Goal: Task Accomplishment & Management: Manage account settings

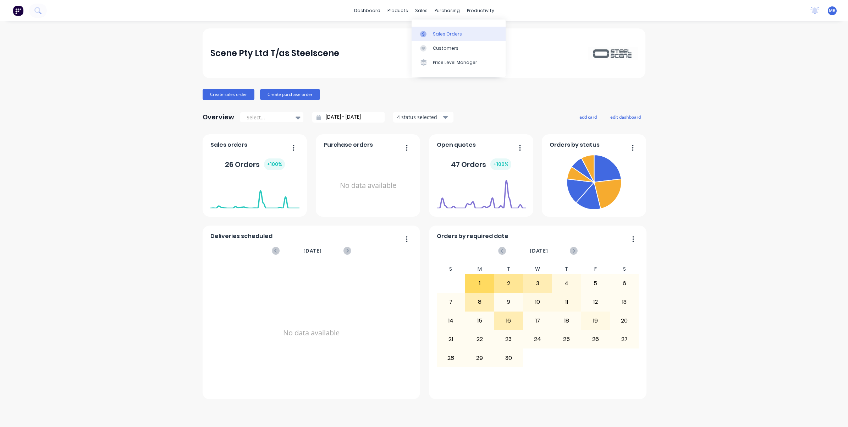
click at [445, 34] on div "Sales Orders" at bounding box center [447, 34] width 29 height 6
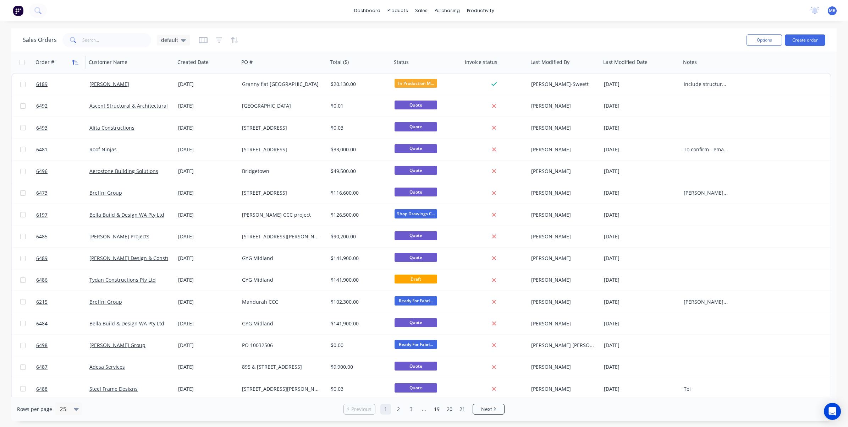
click at [76, 63] on icon "button" at bounding box center [75, 62] width 6 height 6
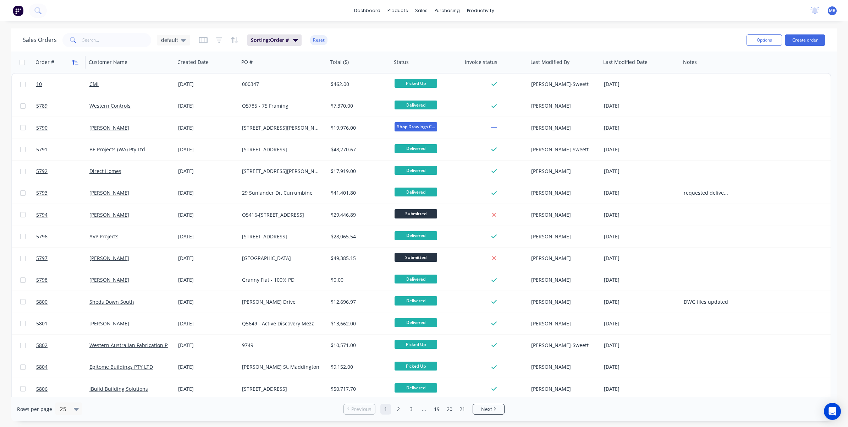
click at [73, 63] on icon "button" at bounding box center [73, 62] width 2 height 5
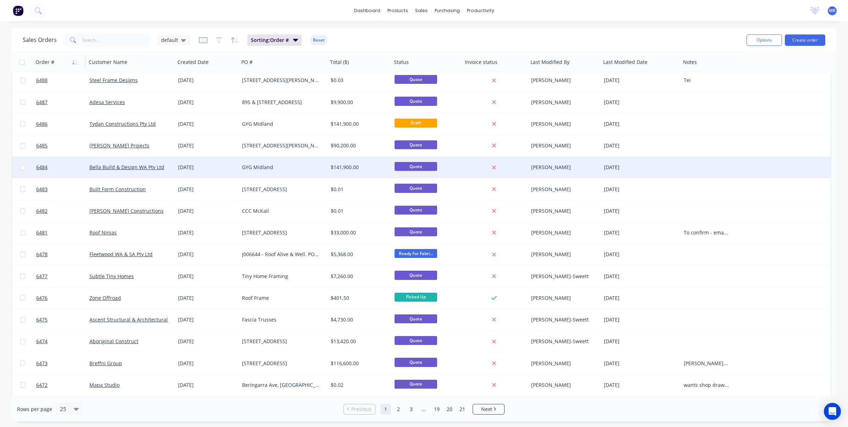
scroll to position [219, 0]
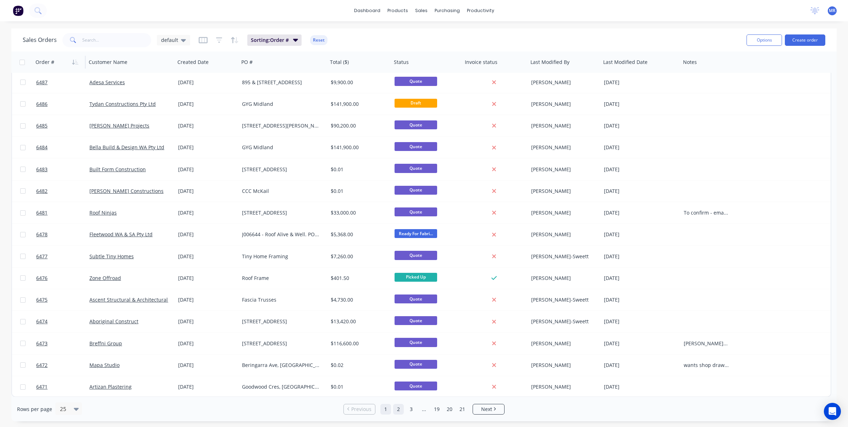
click at [398, 411] on link "2" at bounding box center [398, 409] width 11 height 11
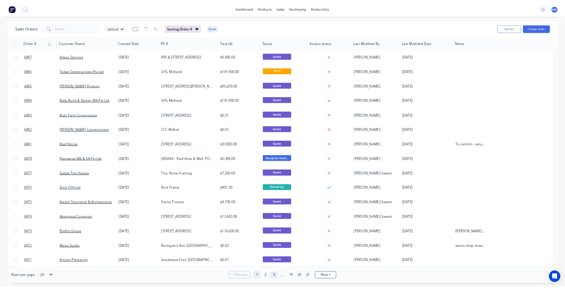
scroll to position [0, 0]
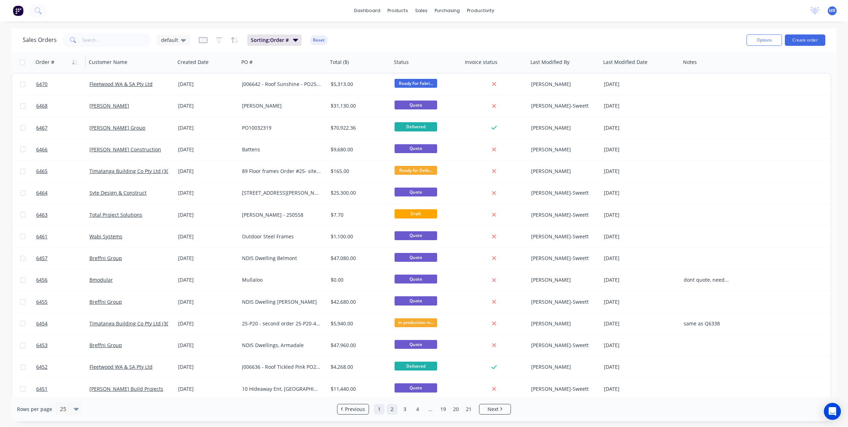
click at [377, 410] on link "1" at bounding box center [379, 409] width 11 height 11
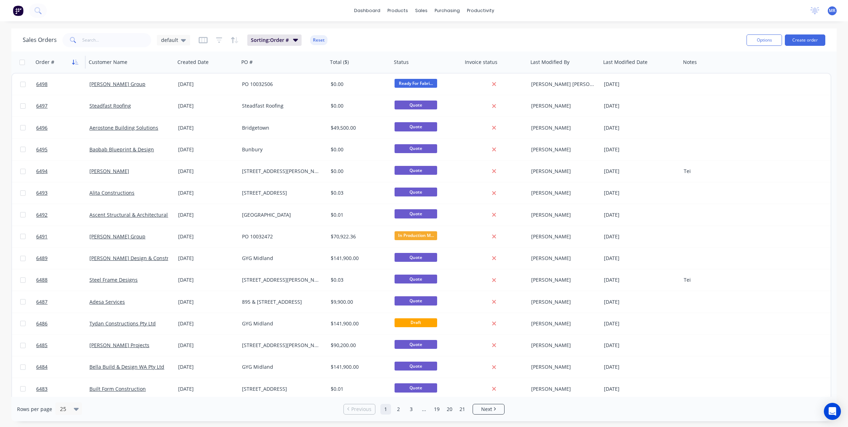
click at [77, 63] on icon "button" at bounding box center [75, 62] width 6 height 6
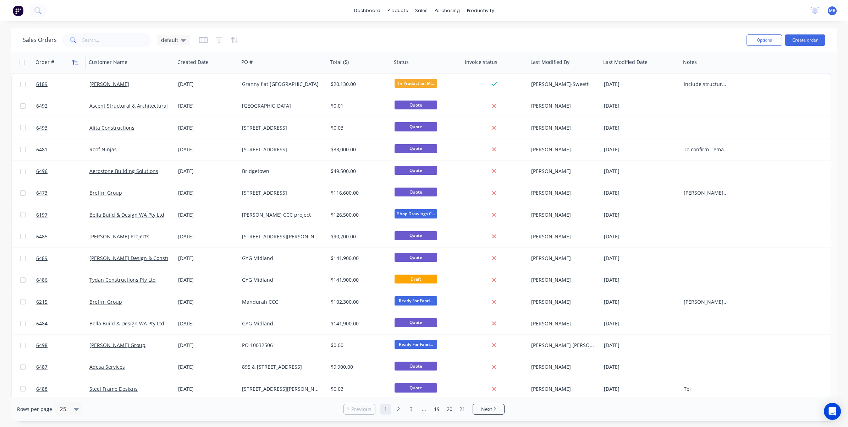
click at [76, 62] on icon "button" at bounding box center [76, 62] width 3 height 5
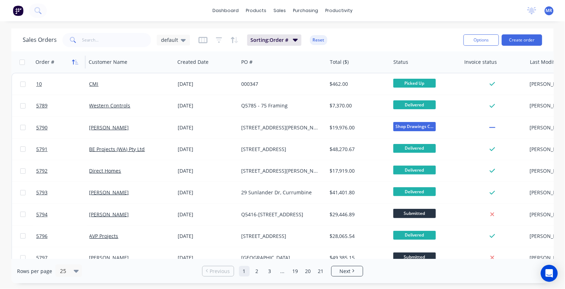
click at [75, 60] on icon "button" at bounding box center [75, 62] width 6 height 6
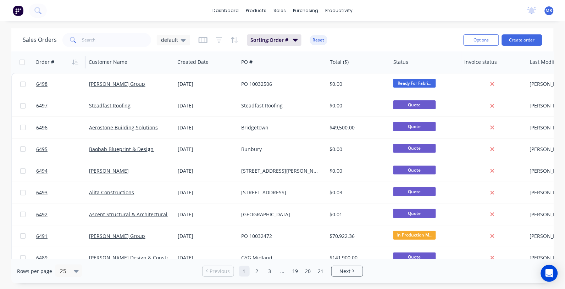
click at [75, 60] on icon "button" at bounding box center [75, 62] width 6 height 6
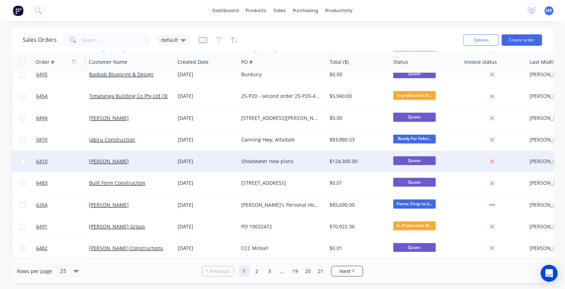
scroll to position [361, 0]
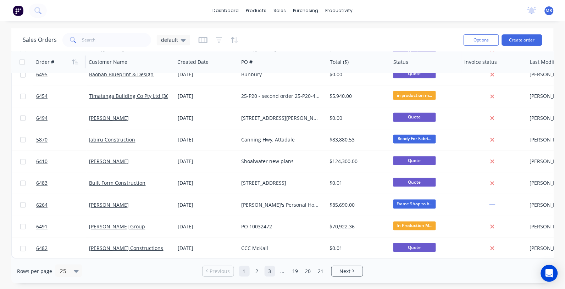
click at [258, 271] on link "2" at bounding box center [257, 271] width 11 height 11
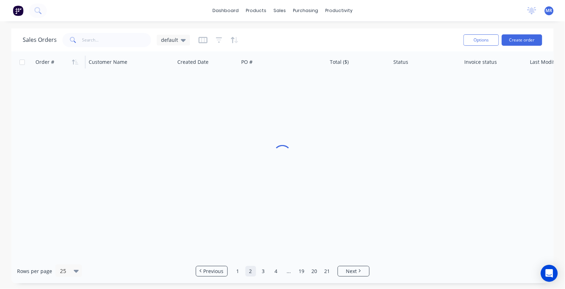
scroll to position [0, 0]
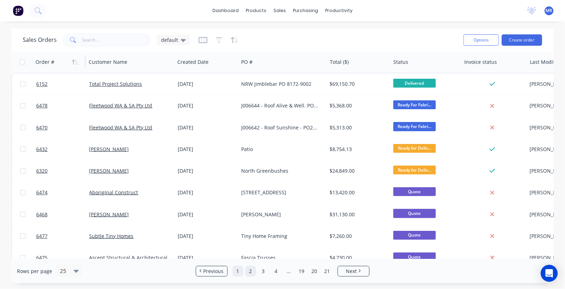
click at [238, 270] on link "1" at bounding box center [238, 271] width 11 height 11
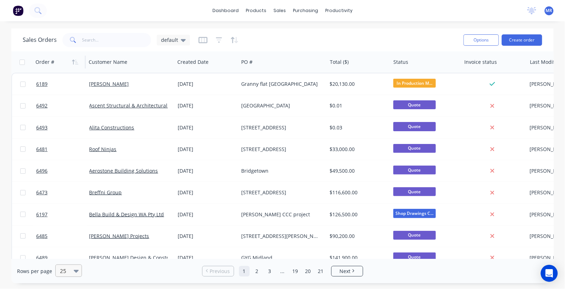
click at [72, 274] on div "25" at bounding box center [65, 271] width 17 height 12
click at [65, 231] on div "50" at bounding box center [67, 227] width 27 height 13
click at [77, 63] on icon "button" at bounding box center [76, 62] width 3 height 5
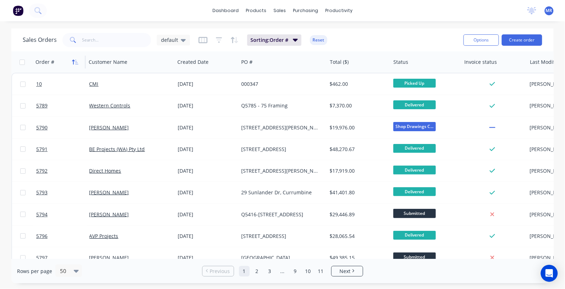
click at [76, 59] on icon "button" at bounding box center [75, 62] width 6 height 6
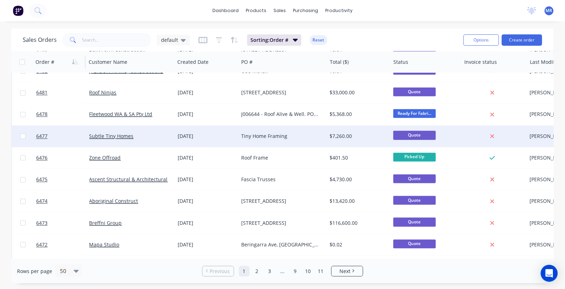
scroll to position [355, 0]
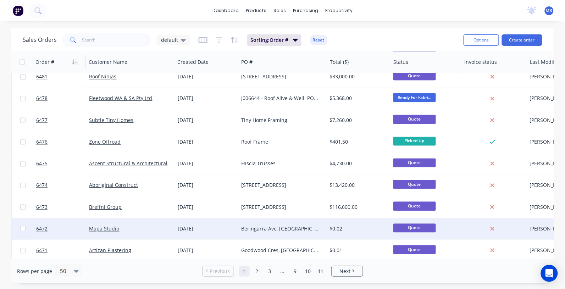
click at [139, 232] on div "Mapa Studio" at bounding box center [131, 229] width 88 height 21
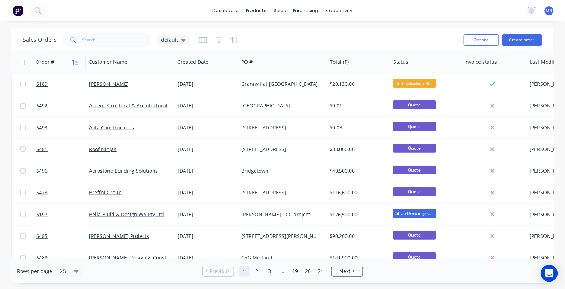
click at [78, 62] on icon "button" at bounding box center [75, 62] width 6 height 6
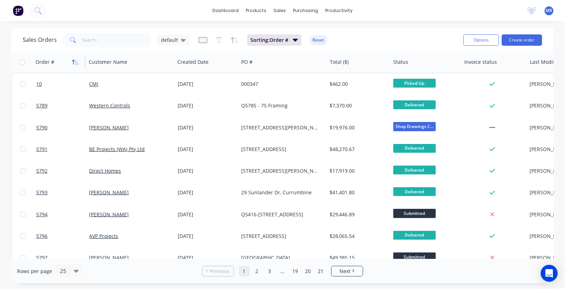
click at [75, 61] on icon "button" at bounding box center [75, 62] width 6 height 6
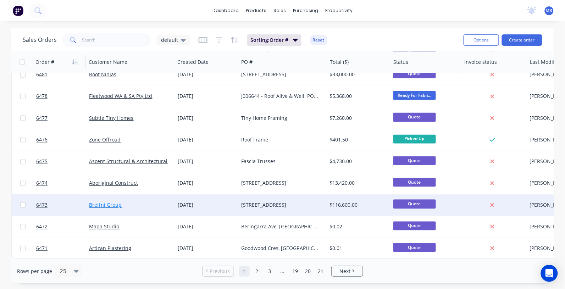
scroll to position [361, 0]
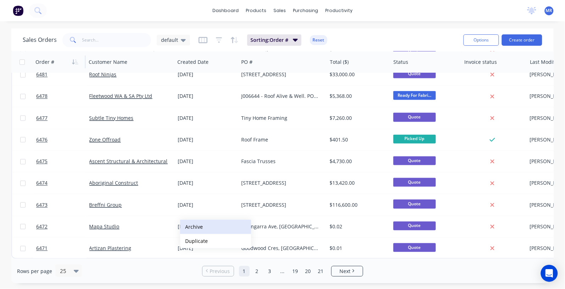
click at [202, 228] on button "Archive" at bounding box center [215, 227] width 71 height 14
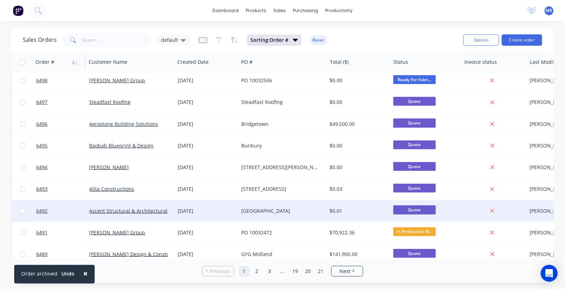
scroll to position [0, 0]
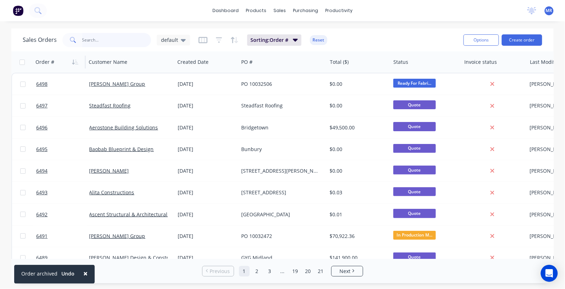
click at [102, 38] on input "text" at bounding box center [116, 40] width 69 height 14
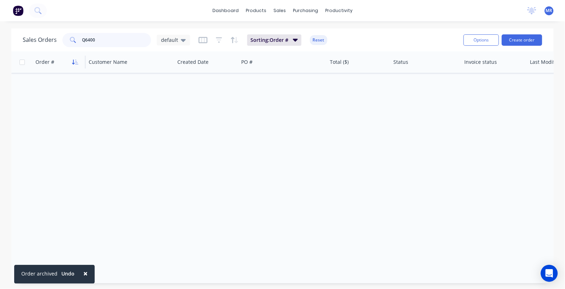
type input "Q6400"
click at [73, 61] on icon "button" at bounding box center [75, 62] width 6 height 6
click at [75, 61] on icon "button" at bounding box center [73, 62] width 2 height 5
drag, startPoint x: 102, startPoint y: 39, endPoint x: 76, endPoint y: 40, distance: 26.6
click at [76, 40] on div "Q6400" at bounding box center [106, 40] width 89 height 14
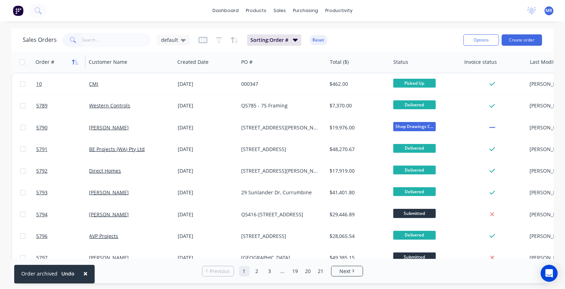
click at [75, 62] on icon "button" at bounding box center [75, 62] width 6 height 6
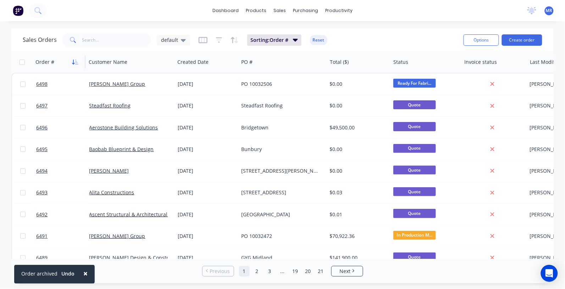
click at [76, 62] on icon "button" at bounding box center [75, 62] width 6 height 6
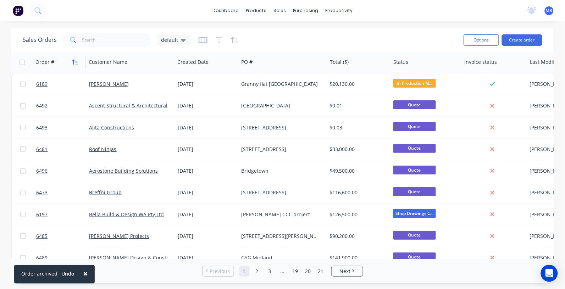
click at [74, 62] on icon "button" at bounding box center [75, 62] width 6 height 6
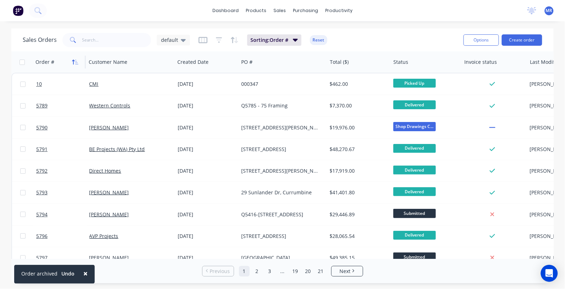
click at [75, 62] on icon "button" at bounding box center [75, 62] width 6 height 6
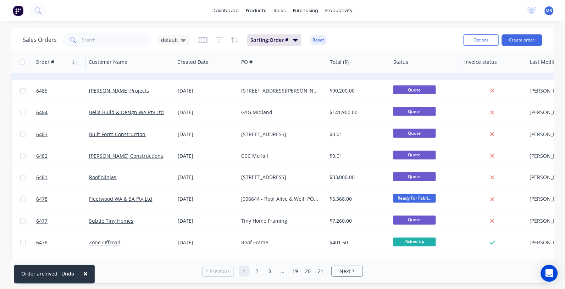
scroll to position [361, 0]
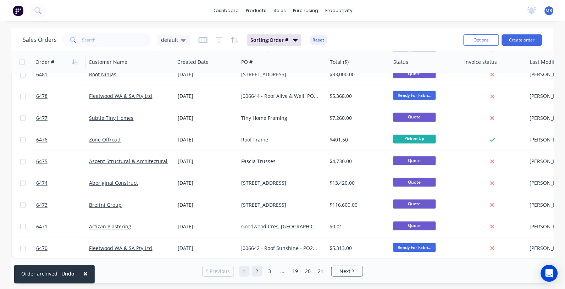
click at [258, 269] on link "2" at bounding box center [257, 271] width 11 height 11
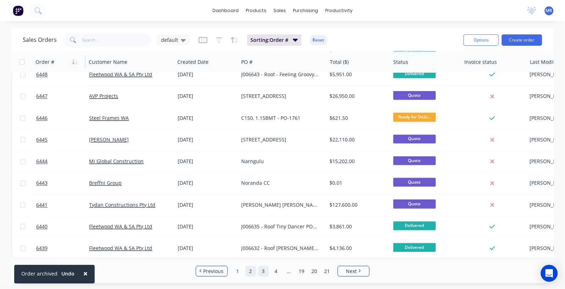
click at [263, 273] on link "3" at bounding box center [263, 271] width 11 height 11
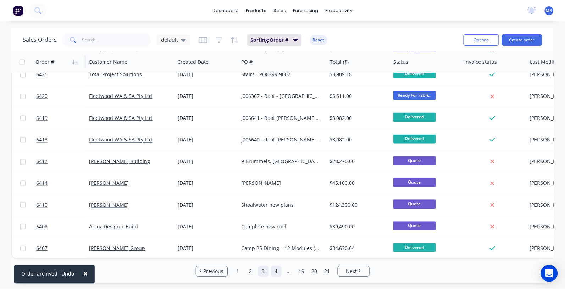
click at [276, 270] on link "4" at bounding box center [276, 271] width 11 height 11
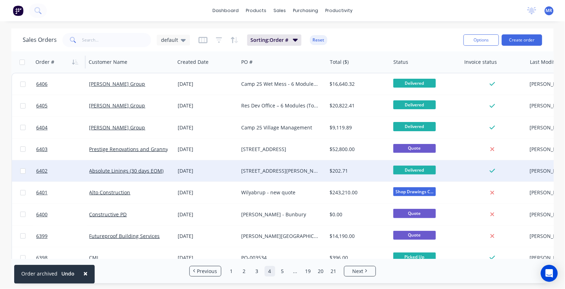
scroll to position [44, 0]
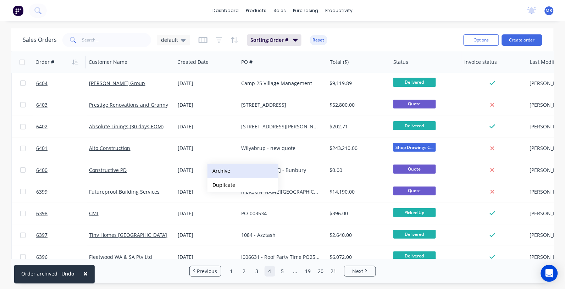
click at [230, 172] on button "Archive" at bounding box center [243, 171] width 71 height 14
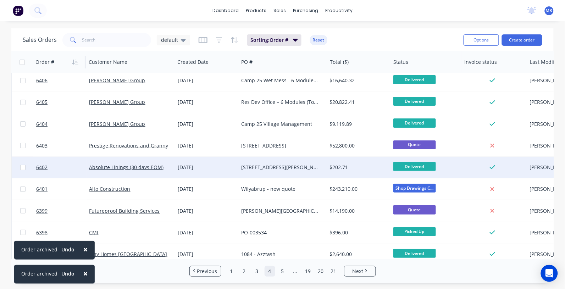
scroll to position [0, 0]
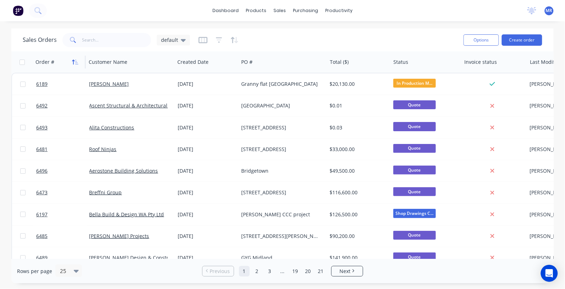
click at [71, 60] on button "button" at bounding box center [75, 62] width 11 height 11
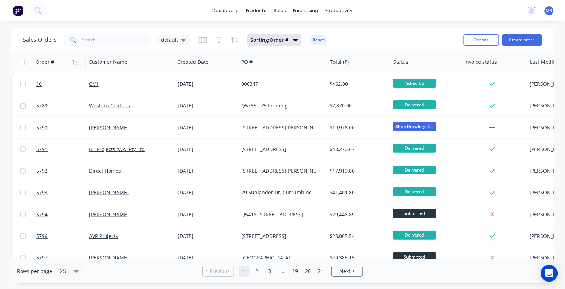
click at [77, 60] on icon "button" at bounding box center [75, 62] width 6 height 6
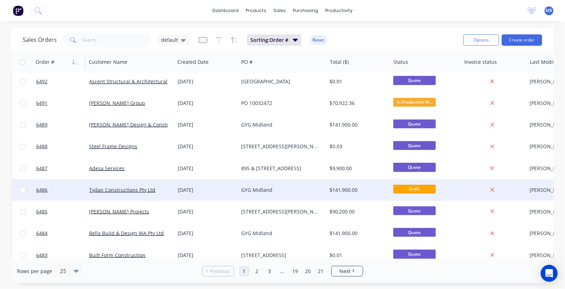
scroll to position [177, 0]
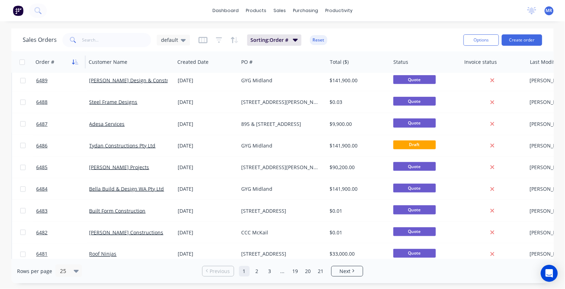
click at [75, 59] on icon "button" at bounding box center [75, 62] width 6 height 6
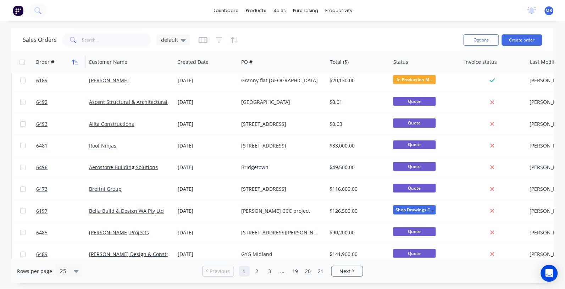
scroll to position [0, 0]
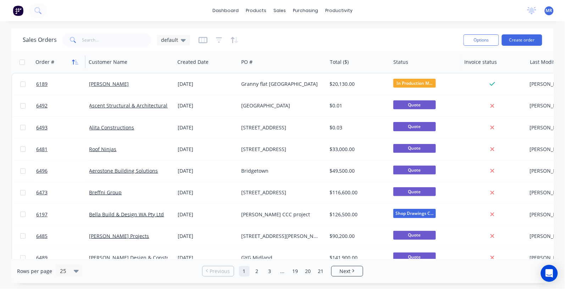
click at [75, 59] on icon "button" at bounding box center [75, 62] width 6 height 6
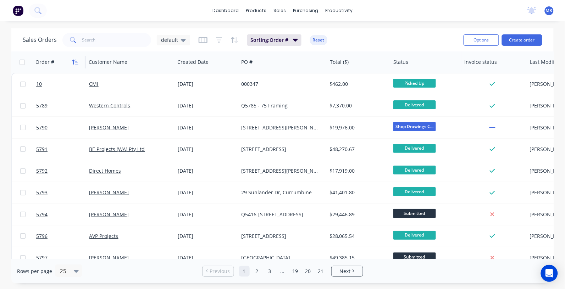
click at [73, 61] on icon "button" at bounding box center [73, 62] width 2 height 5
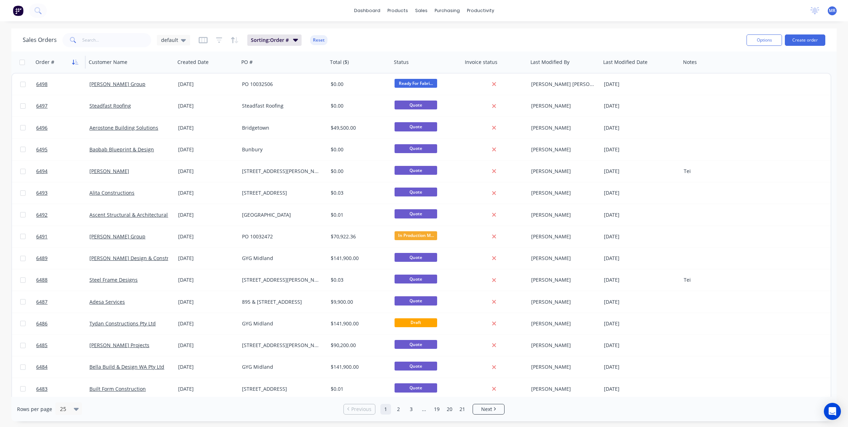
click at [75, 60] on icon "button" at bounding box center [75, 62] width 6 height 6
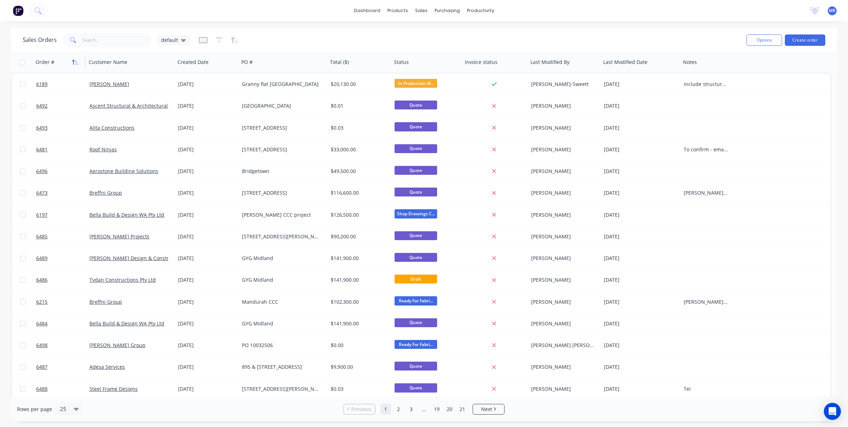
click at [73, 61] on icon "button" at bounding box center [73, 62] width 2 height 5
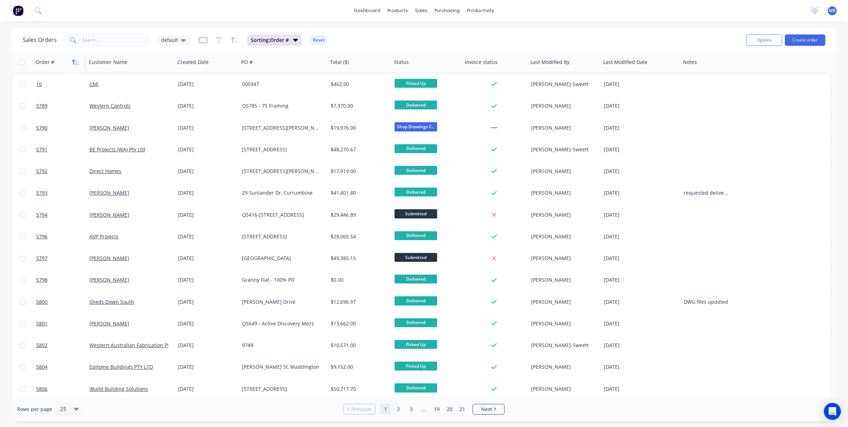
click at [76, 62] on icon "button" at bounding box center [75, 62] width 6 height 6
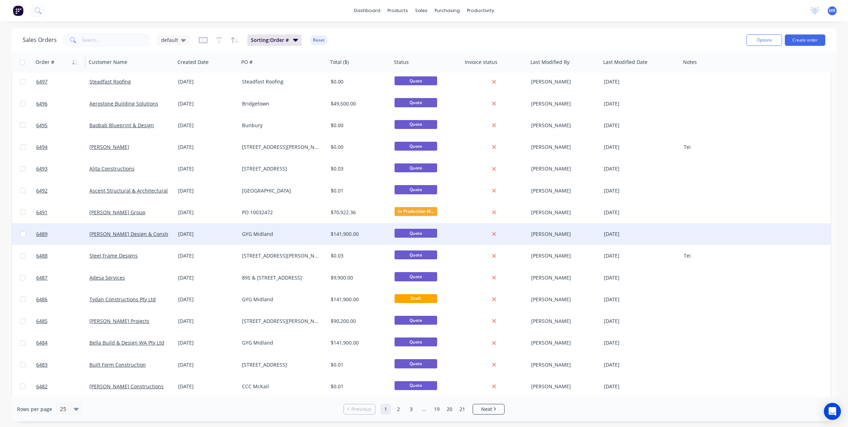
scroll to position [44, 0]
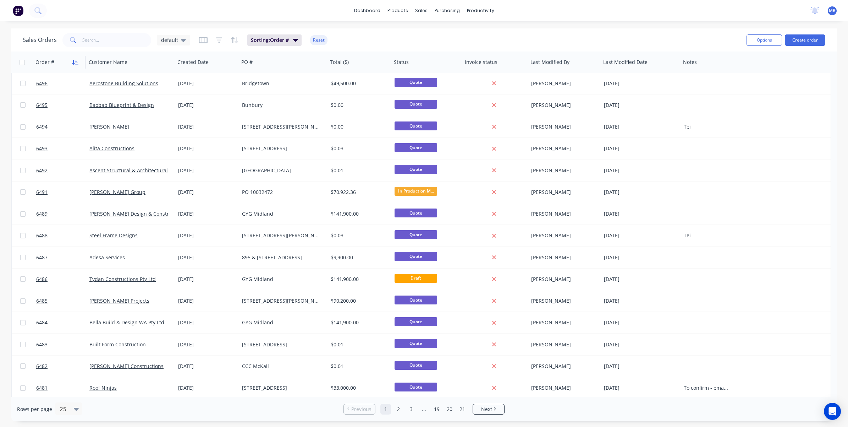
click at [78, 62] on icon "button" at bounding box center [75, 62] width 6 height 6
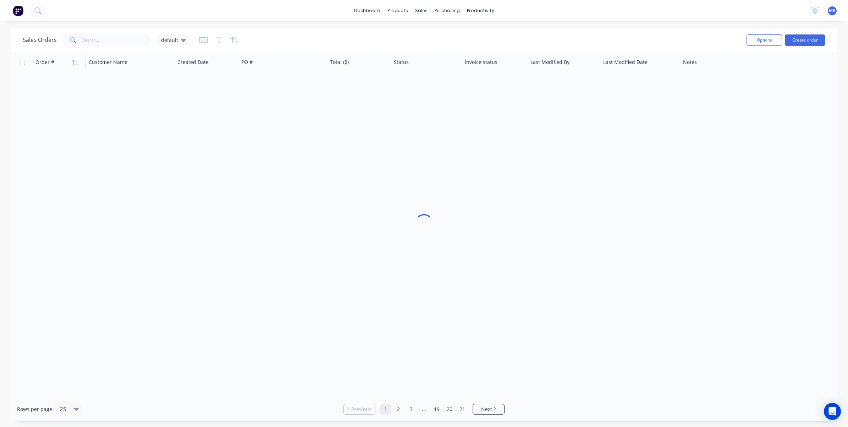
scroll to position [0, 0]
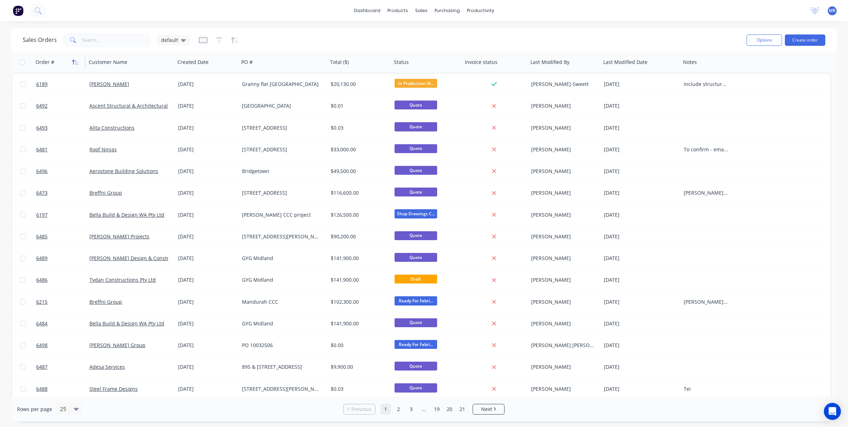
click at [77, 61] on icon "button" at bounding box center [75, 62] width 6 height 6
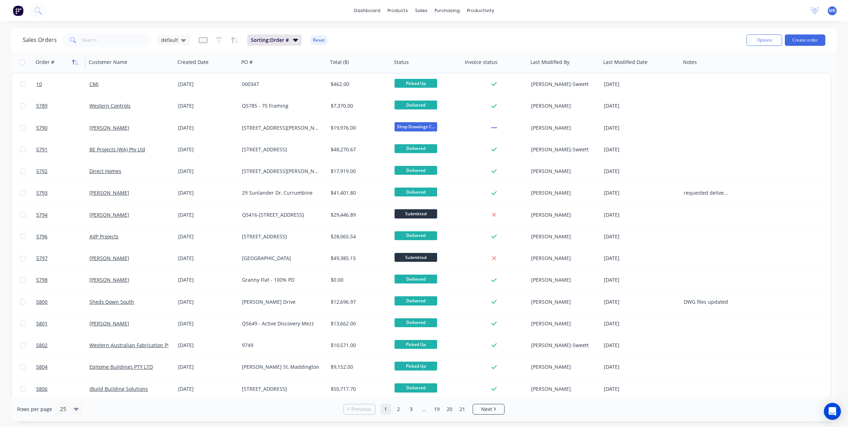
click at [74, 62] on icon "button" at bounding box center [75, 62] width 6 height 6
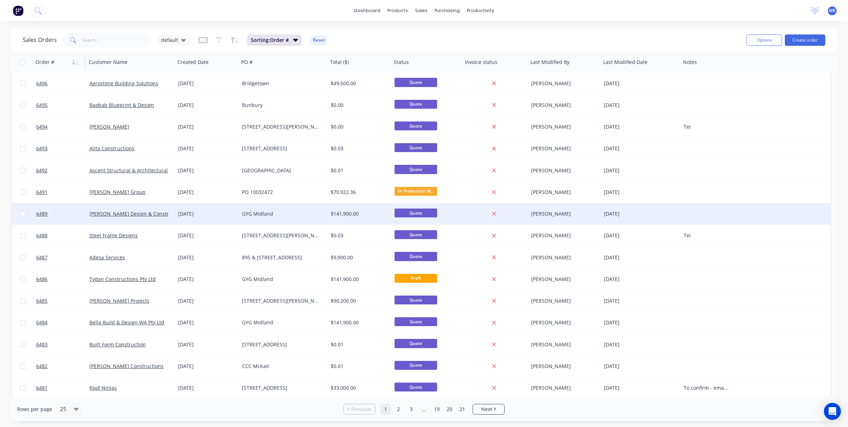
scroll to position [89, 0]
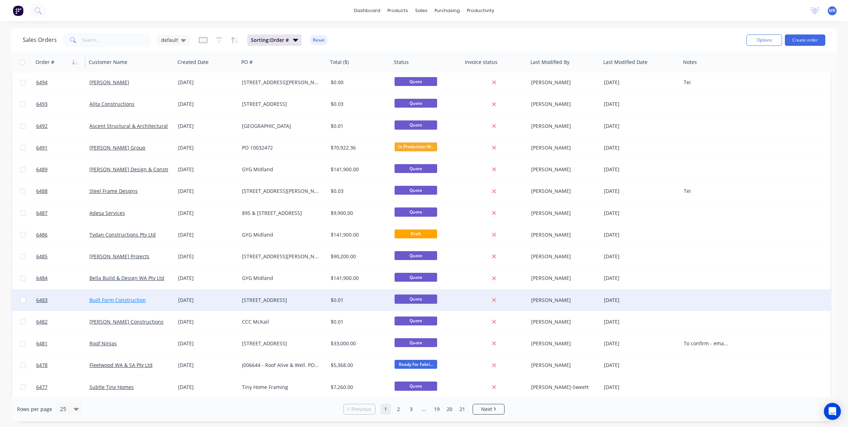
click at [135, 289] on link "Built Form Construction" at bounding box center [117, 299] width 56 height 7
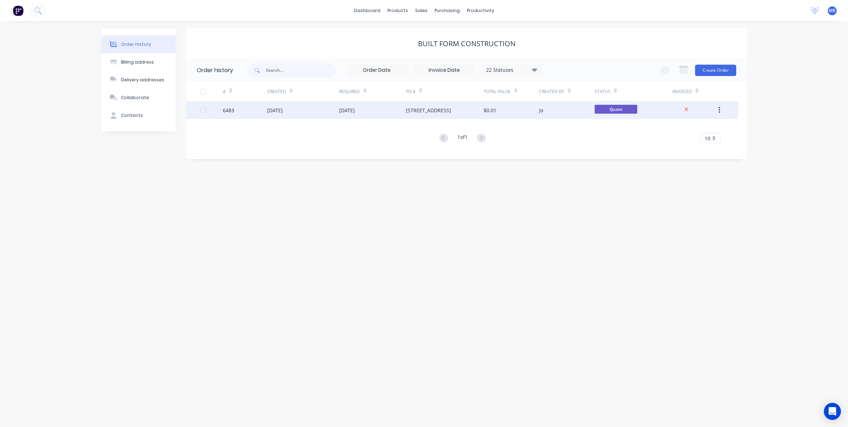
click at [467, 109] on div "1 Cogla St, Malaga" at bounding box center [445, 110] width 78 height 18
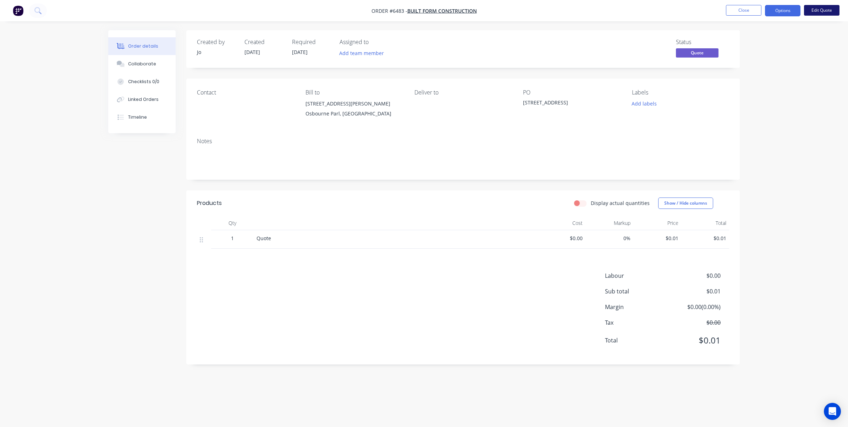
click at [565, 10] on button "Edit Quote" at bounding box center [821, 10] width 35 height 11
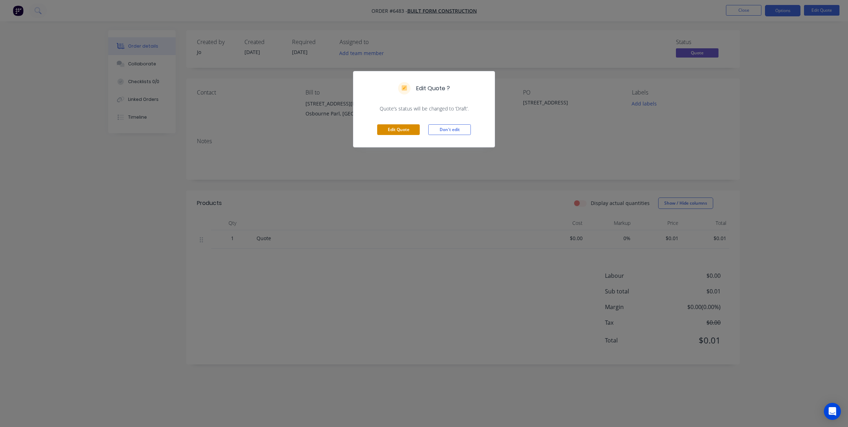
click at [407, 127] on button "Edit Quote" at bounding box center [398, 129] width 43 height 11
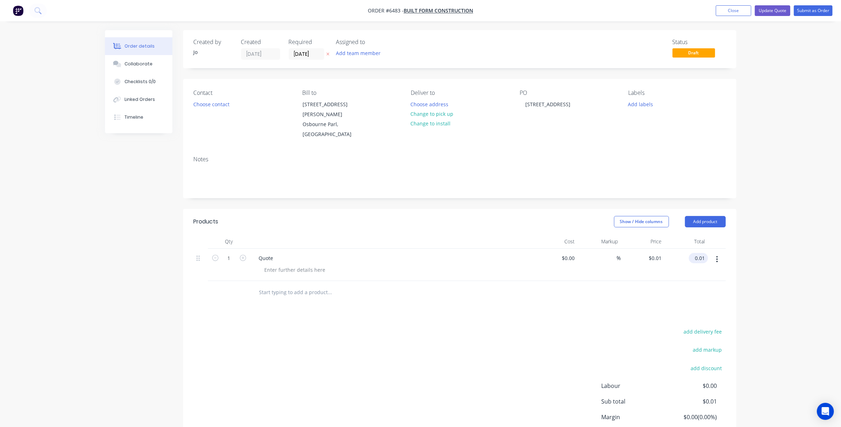
click at [565, 253] on input "0.01" at bounding box center [700, 258] width 16 height 10
type input "25000"
type input "$25,000.00"
click at [565, 269] on div "$25,000.00 $25,000.00" at bounding box center [687, 264] width 44 height 32
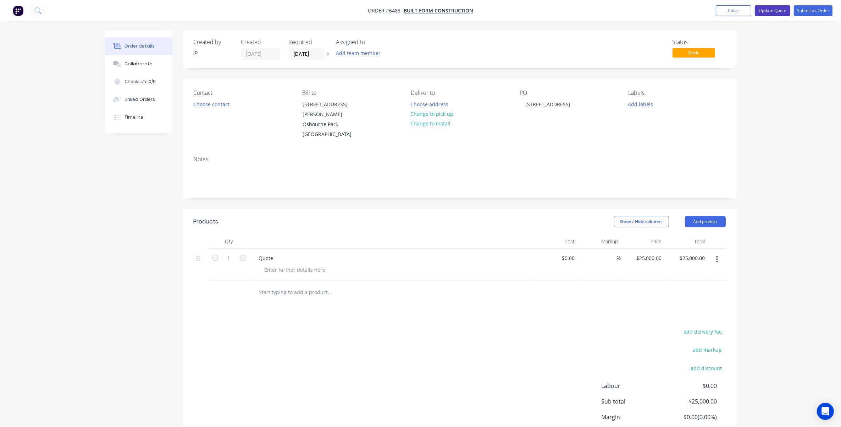
click at [565, 9] on button "Update Quote" at bounding box center [772, 10] width 35 height 11
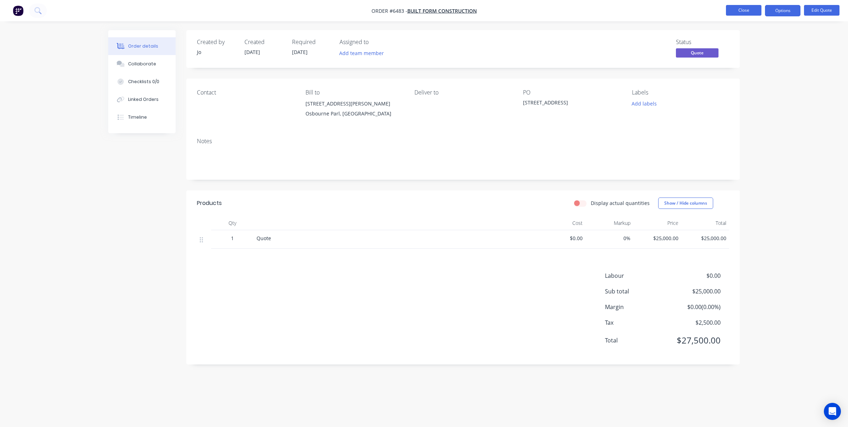
click at [565, 10] on button "Close" at bounding box center [743, 10] width 35 height 11
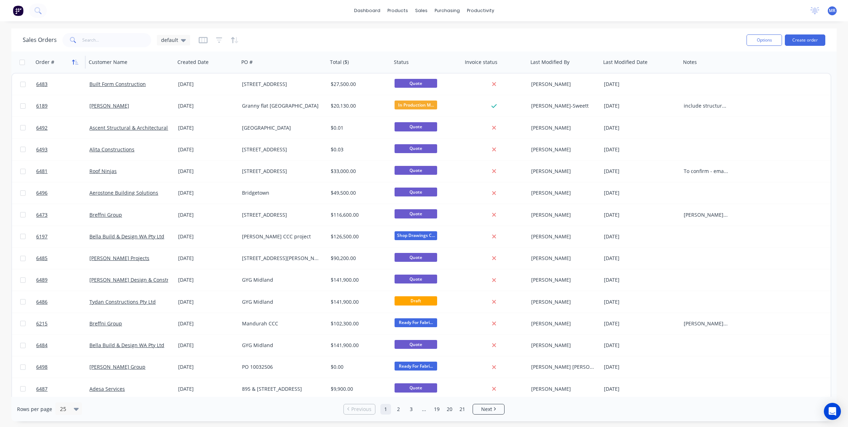
click at [77, 59] on button "button" at bounding box center [75, 62] width 11 height 11
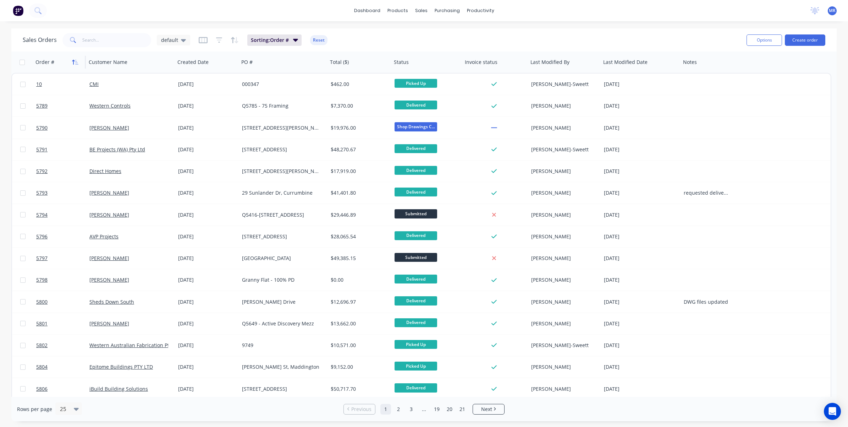
click at [76, 59] on icon "button" at bounding box center [75, 62] width 6 height 6
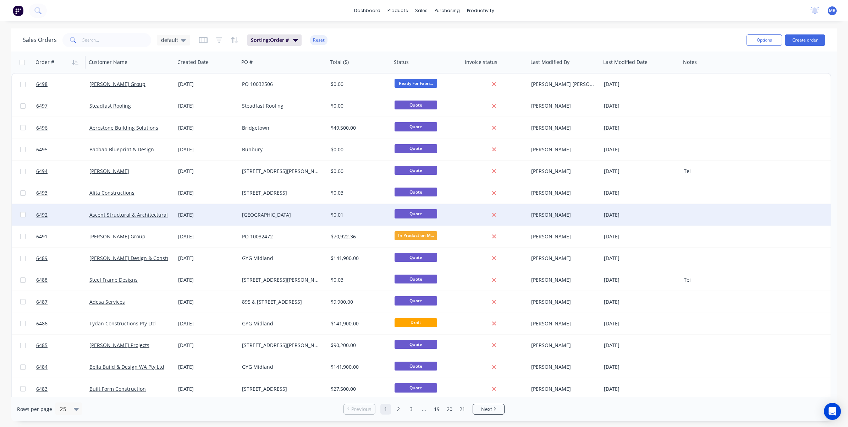
click at [266, 212] on div "Forrestdale" at bounding box center [281, 214] width 79 height 7
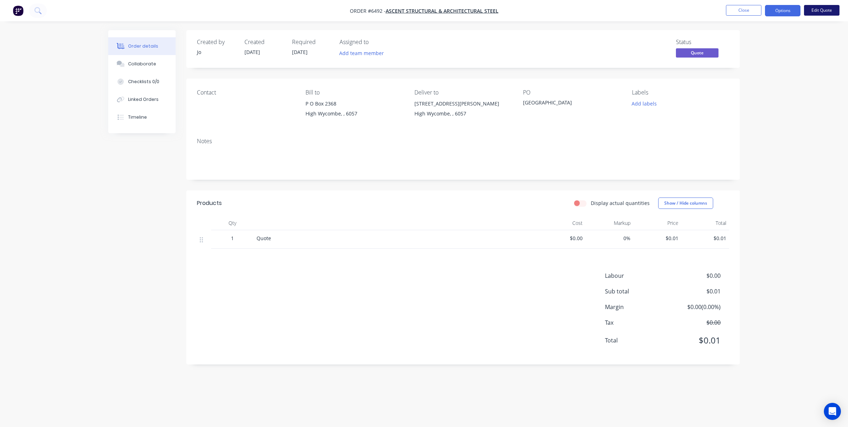
click at [565, 13] on button "Edit Quote" at bounding box center [821, 10] width 35 height 11
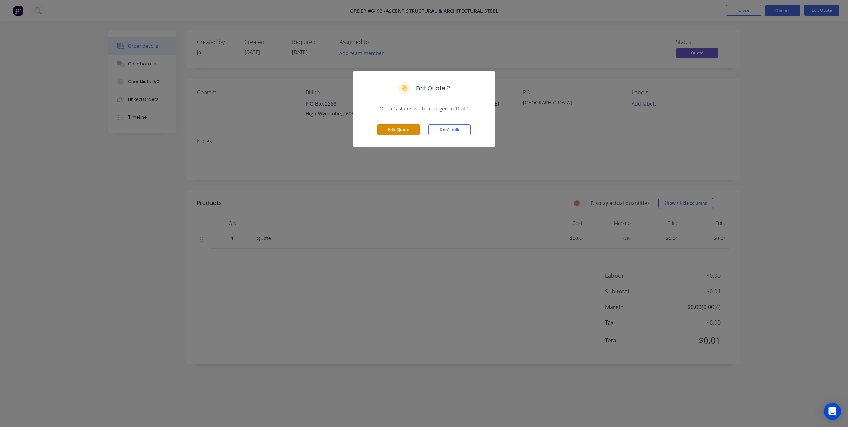
drag, startPoint x: 411, startPoint y: 131, endPoint x: 426, endPoint y: 161, distance: 33.8
click at [411, 130] on button "Edit Quote" at bounding box center [398, 129] width 43 height 11
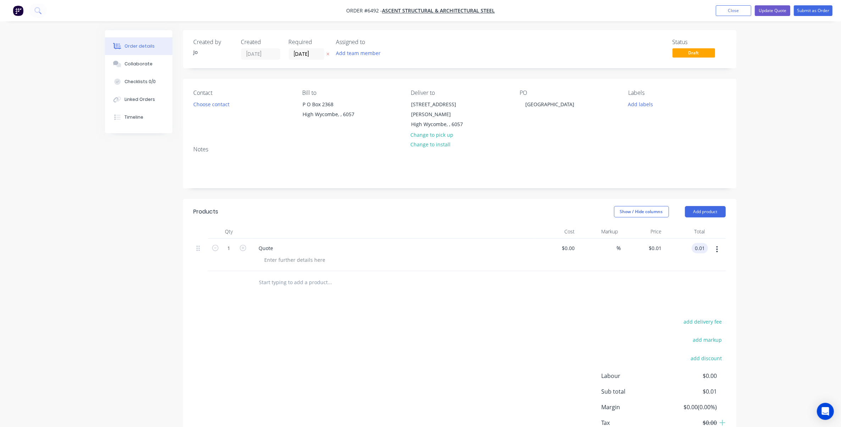
click at [565, 243] on input "0.01" at bounding box center [701, 248] width 13 height 10
type input "1580"
type input "$1,580.00"
click at [565, 284] on div at bounding box center [460, 282] width 532 height 23
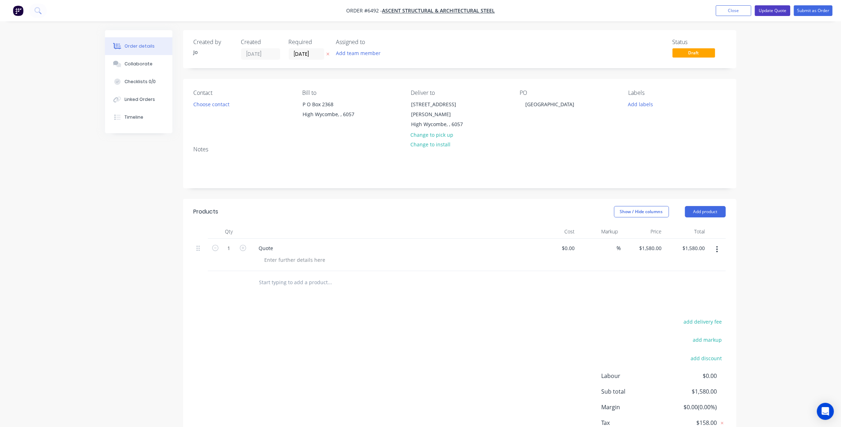
click at [565, 12] on button "Update Quote" at bounding box center [772, 10] width 35 height 11
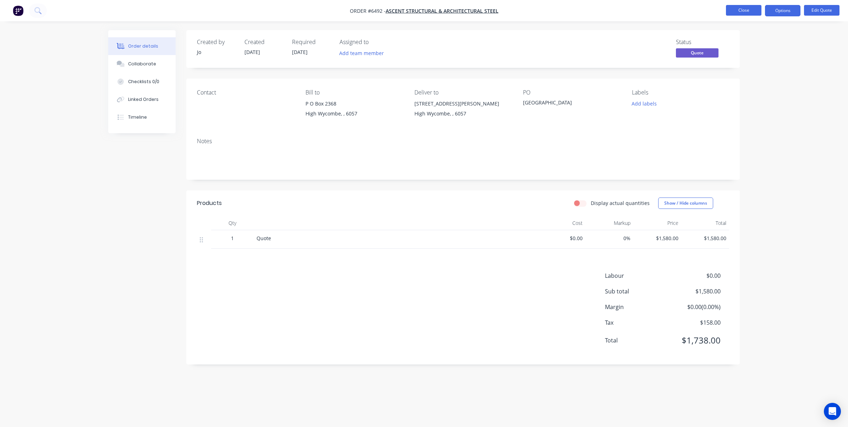
click at [565, 8] on button "Close" at bounding box center [743, 10] width 35 height 11
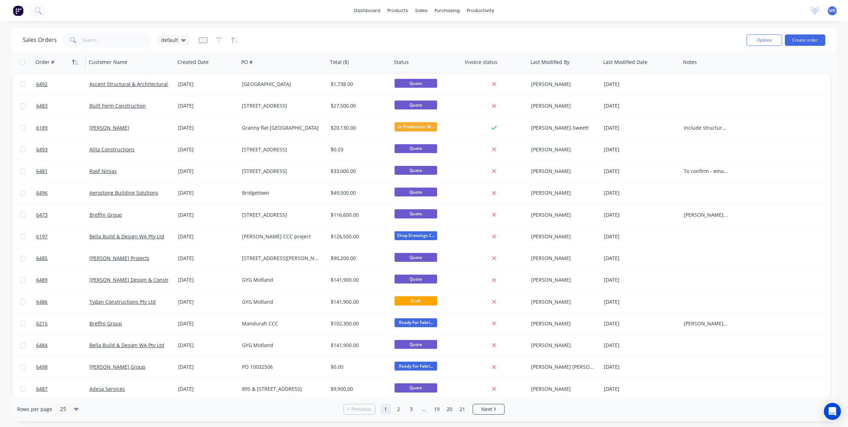
click at [80, 61] on button "button" at bounding box center [75, 62] width 11 height 11
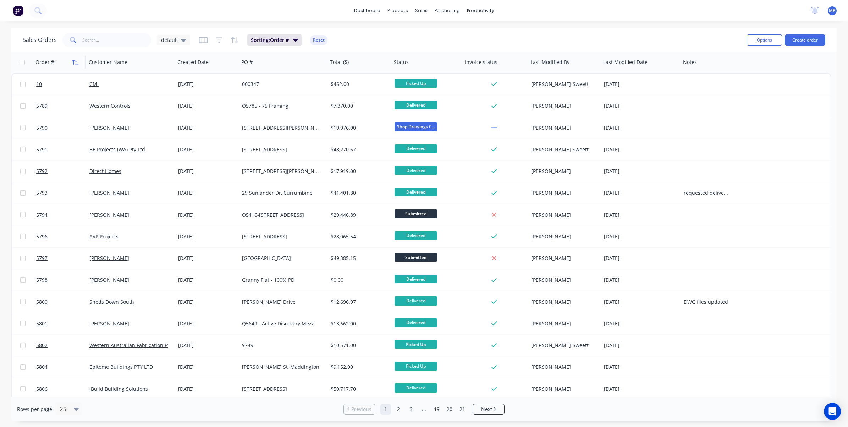
click at [75, 61] on icon "button" at bounding box center [75, 62] width 6 height 6
